Goal: Navigation & Orientation: Understand site structure

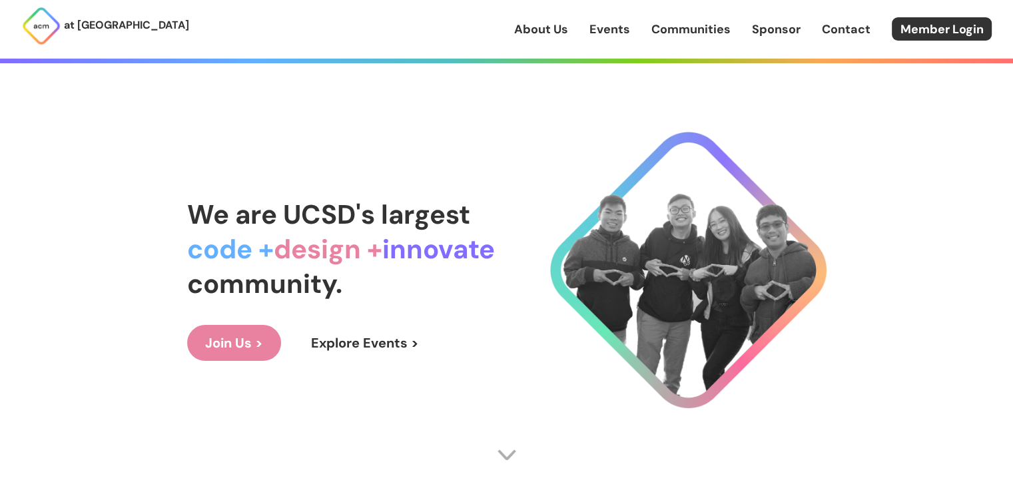
click at [723, 31] on link "Communities" at bounding box center [691, 29] width 79 height 17
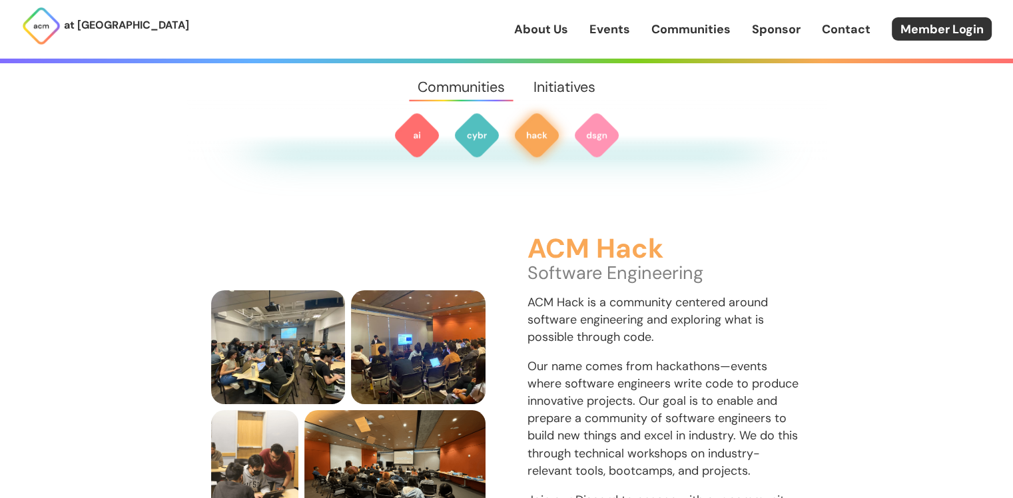
scroll to position [1341, 0]
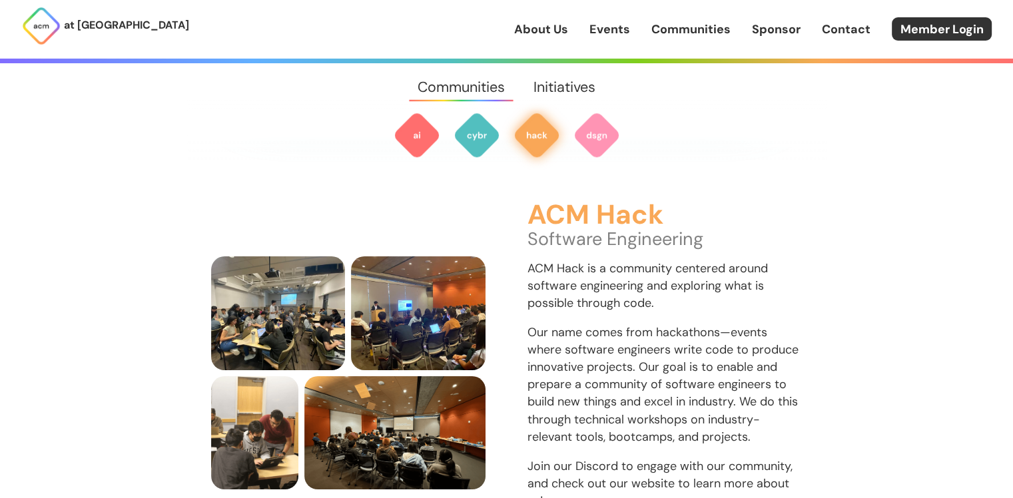
click at [538, 149] on img at bounding box center [537, 135] width 48 height 48
click at [546, 79] on link "Initiatives" at bounding box center [565, 87] width 91 height 48
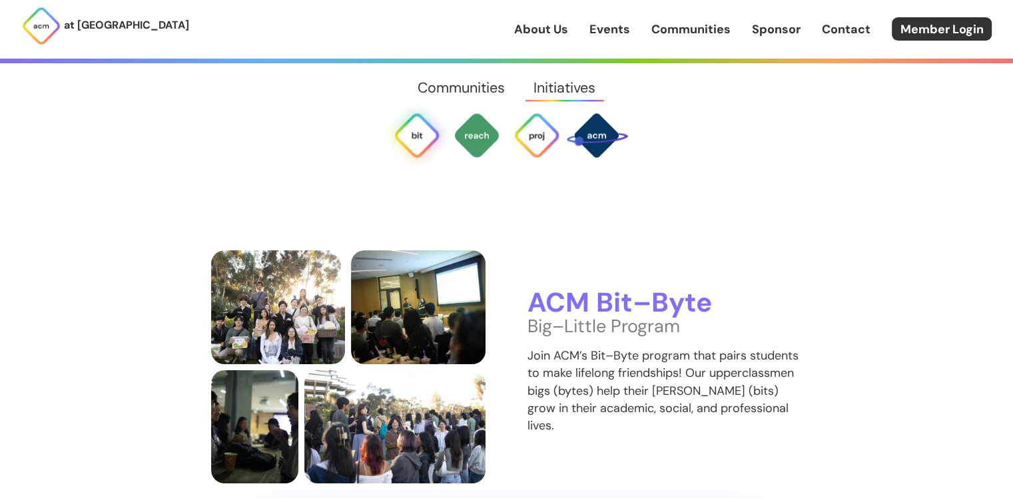
scroll to position [2513, 0]
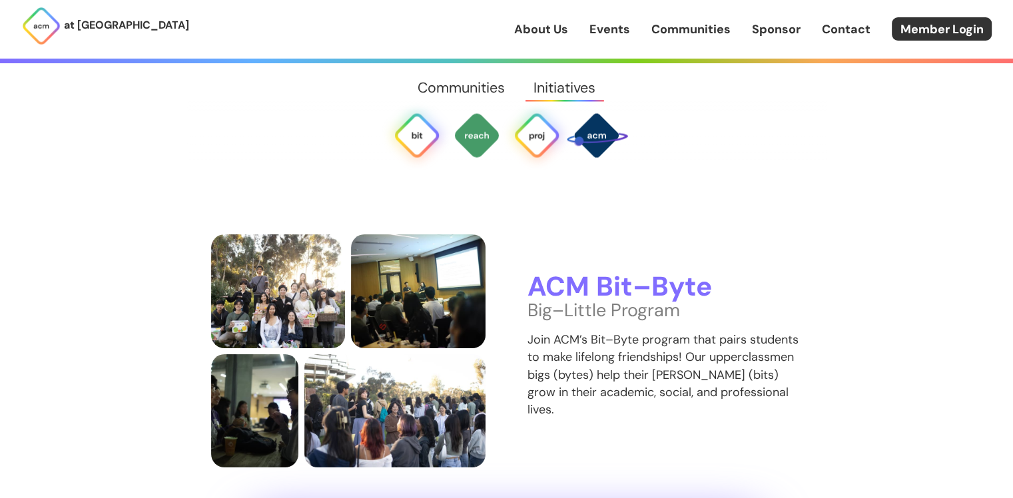
click at [544, 152] on img at bounding box center [537, 135] width 48 height 48
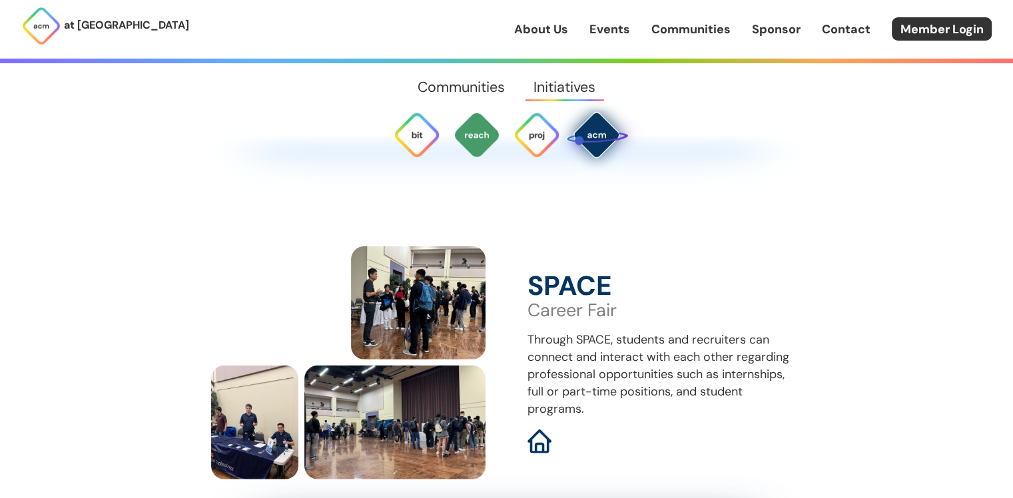
scroll to position [3819, 0]
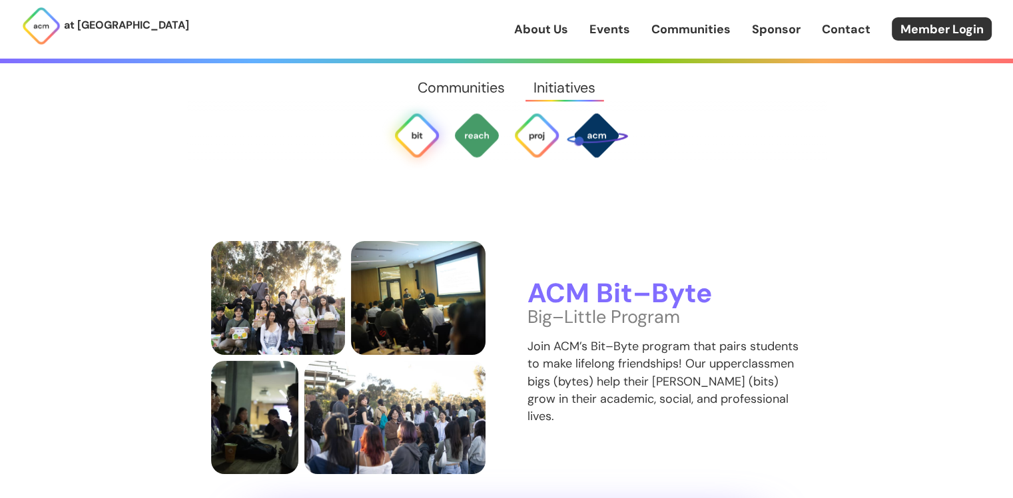
scroll to position [2513, 0]
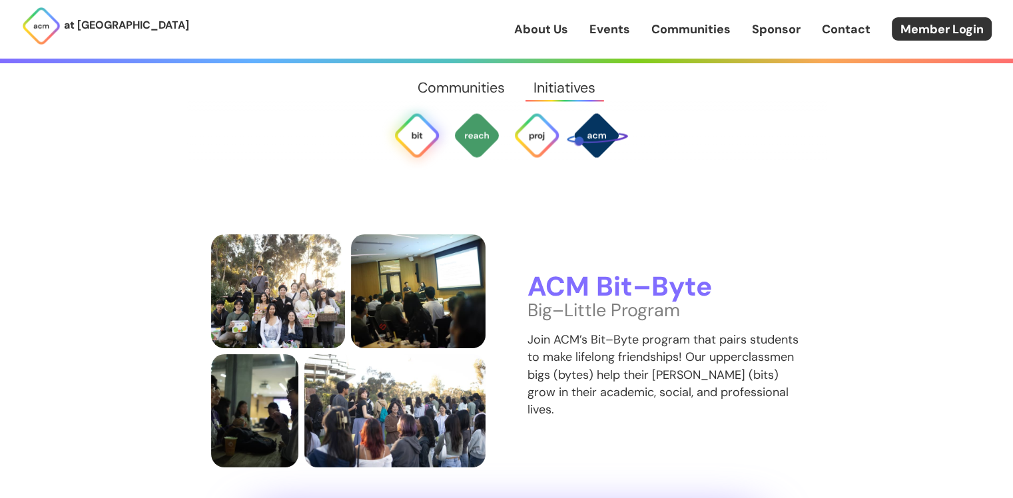
click at [415, 147] on img at bounding box center [417, 135] width 48 height 48
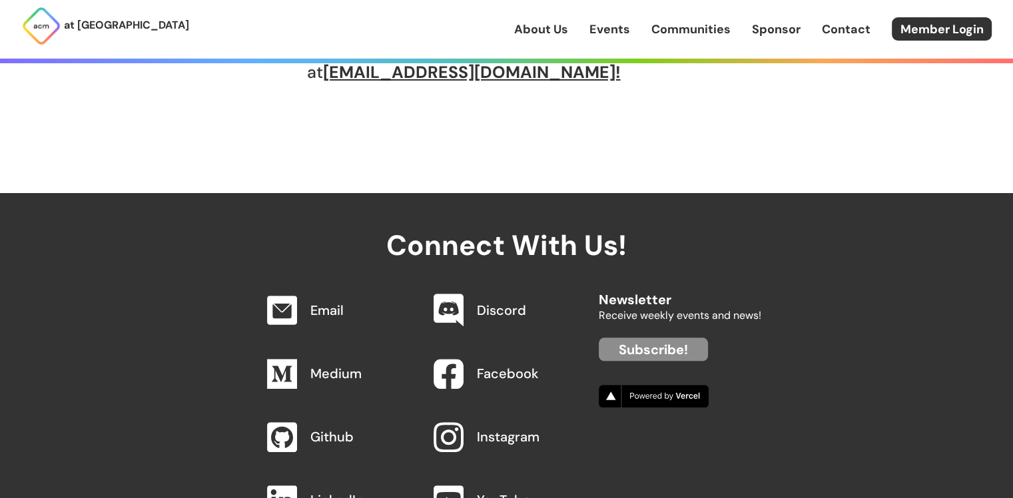
scroll to position [1220, 0]
